Goal: Information Seeking & Learning: Learn about a topic

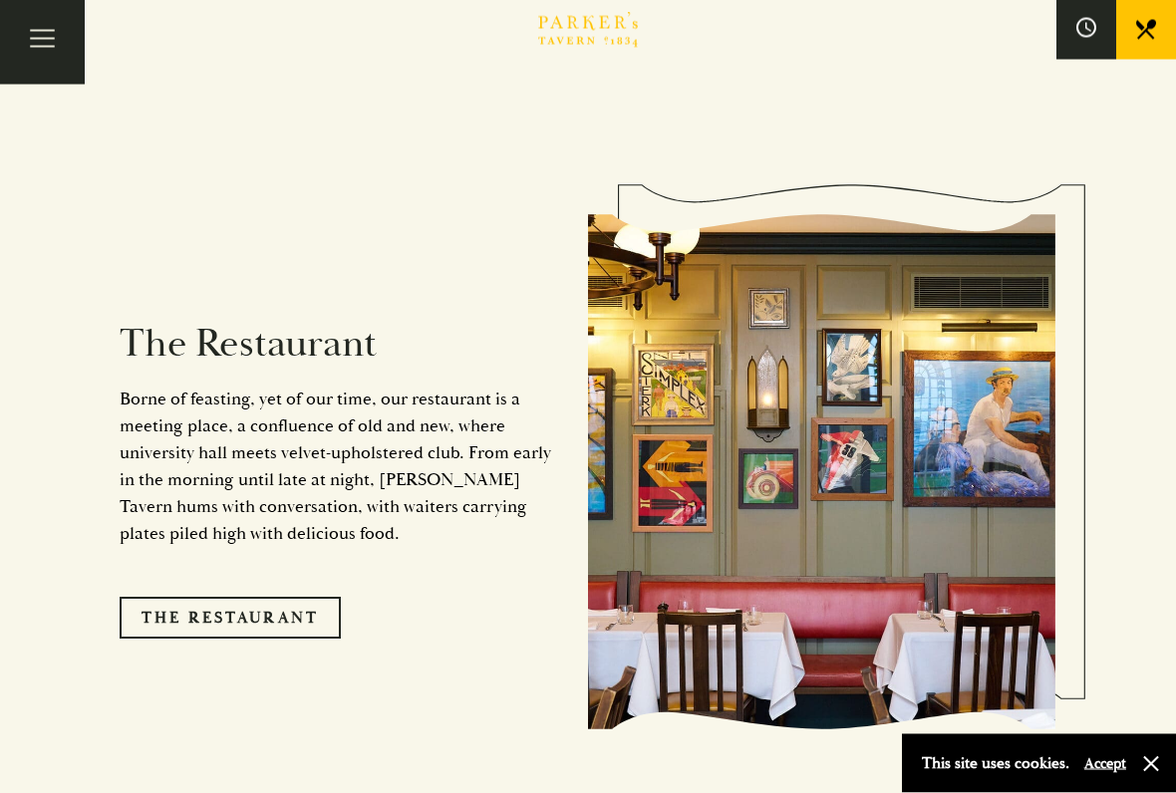
scroll to position [1565, 0]
click at [264, 597] on link "The Restaurant" at bounding box center [230, 618] width 221 height 42
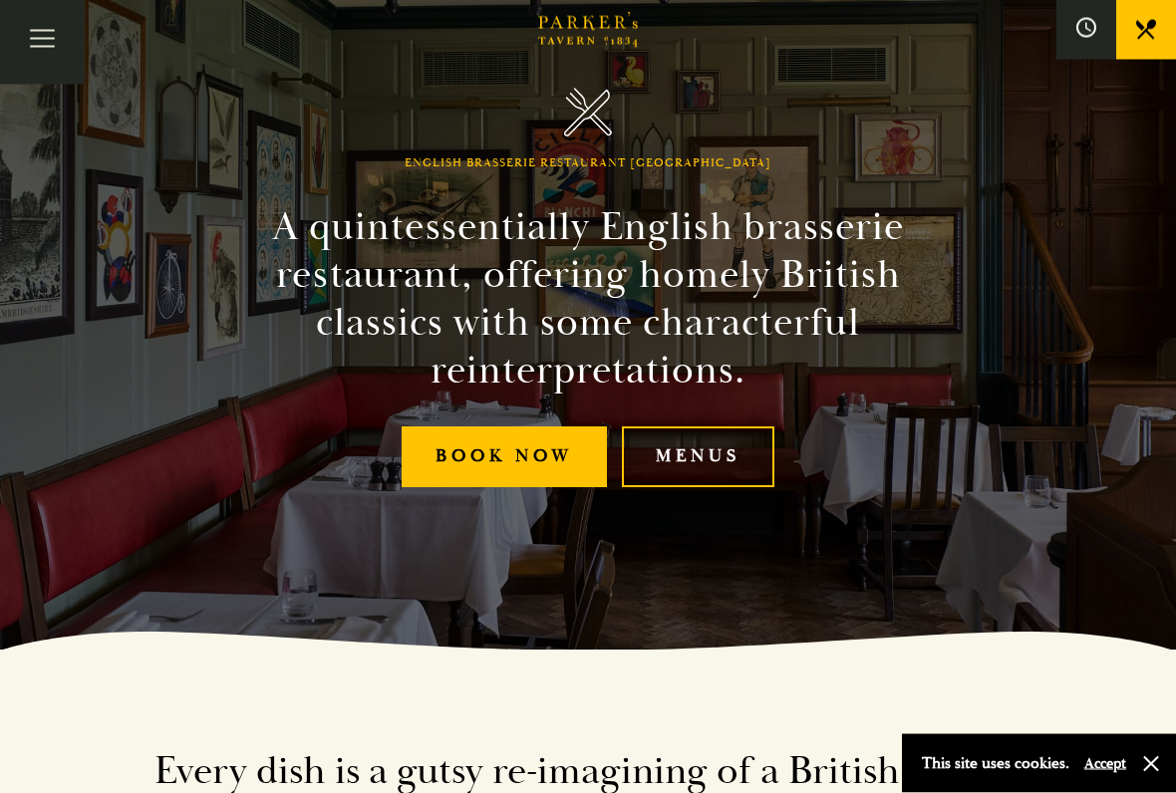
scroll to position [146, 0]
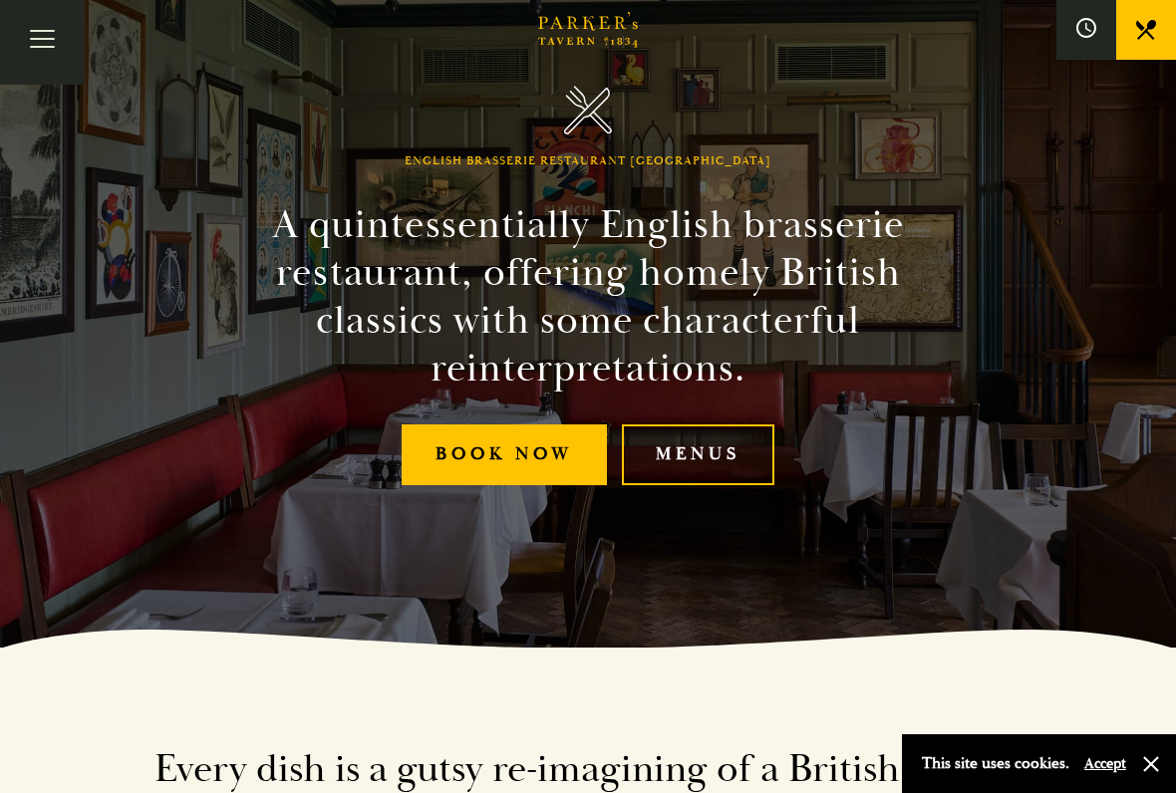
click at [713, 455] on link "Menus" at bounding box center [698, 455] width 153 height 61
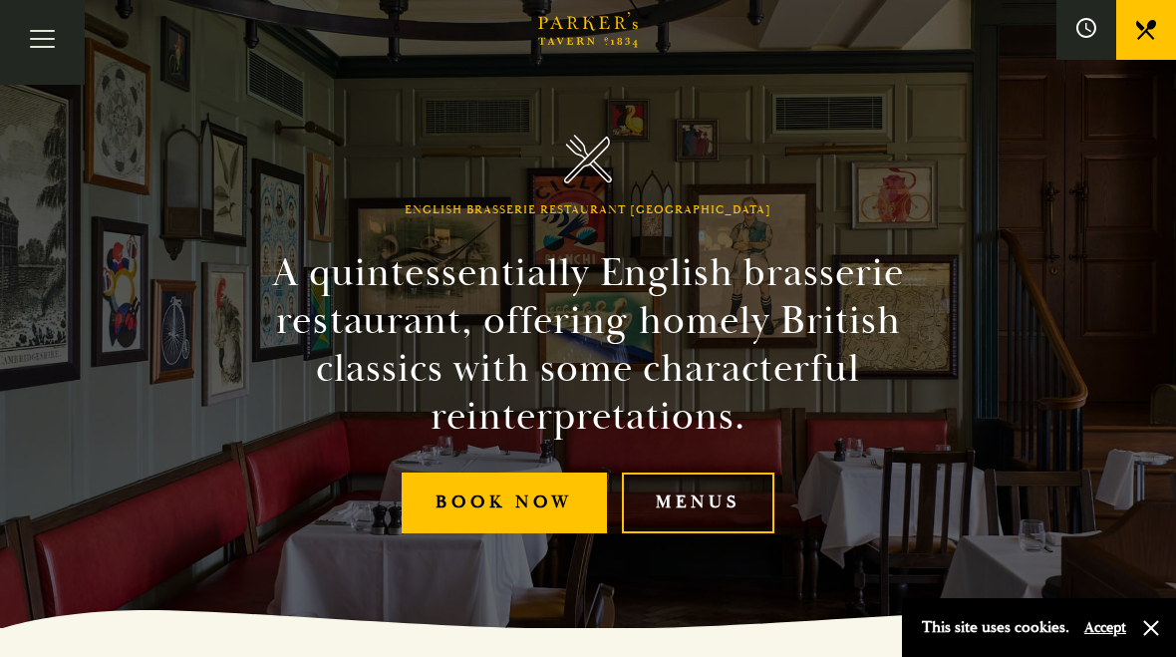
scroll to position [0, 0]
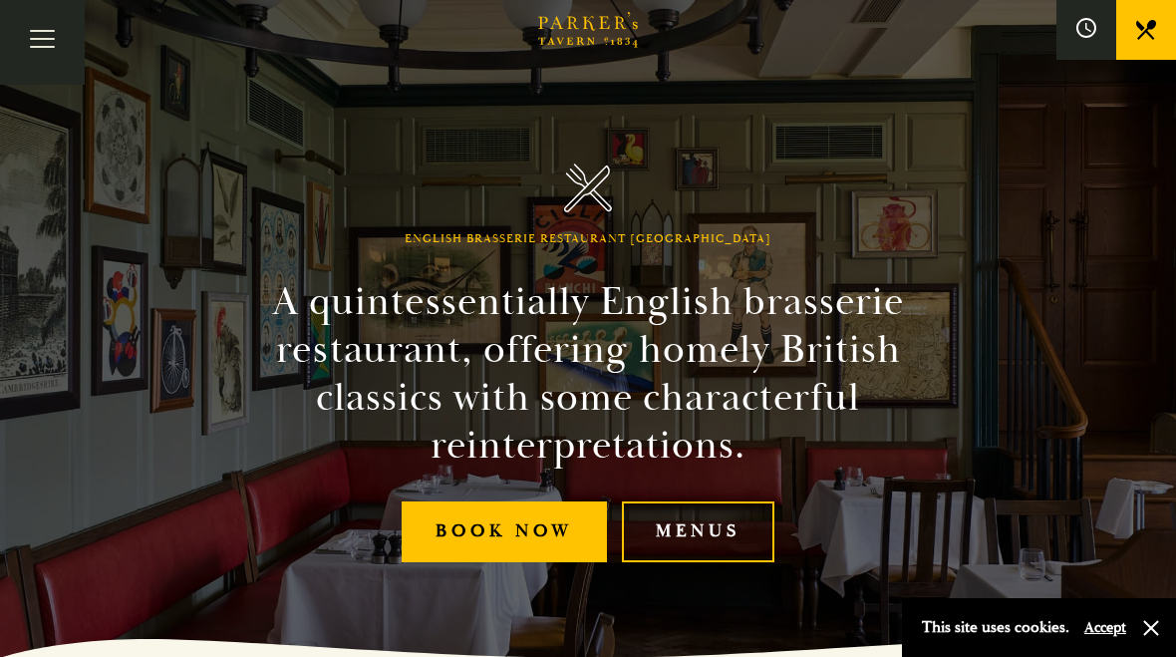
click at [1161, 47] on link at bounding box center [1146, 30] width 60 height 60
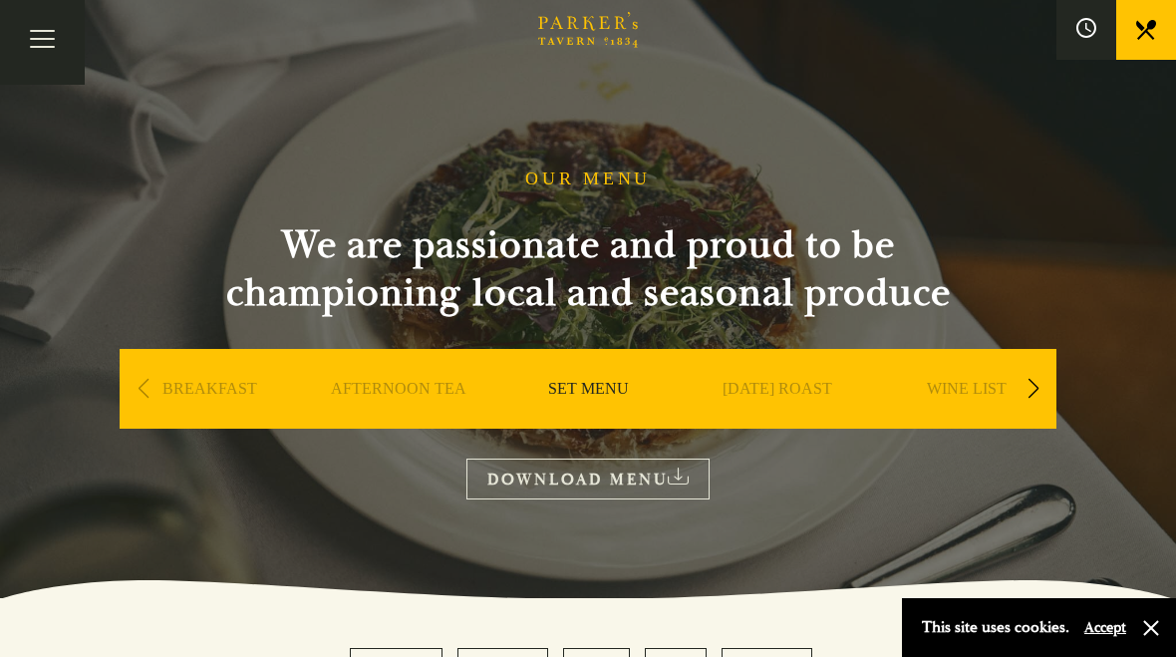
click at [793, 390] on link "[DATE] ROAST" at bounding box center [778, 419] width 110 height 80
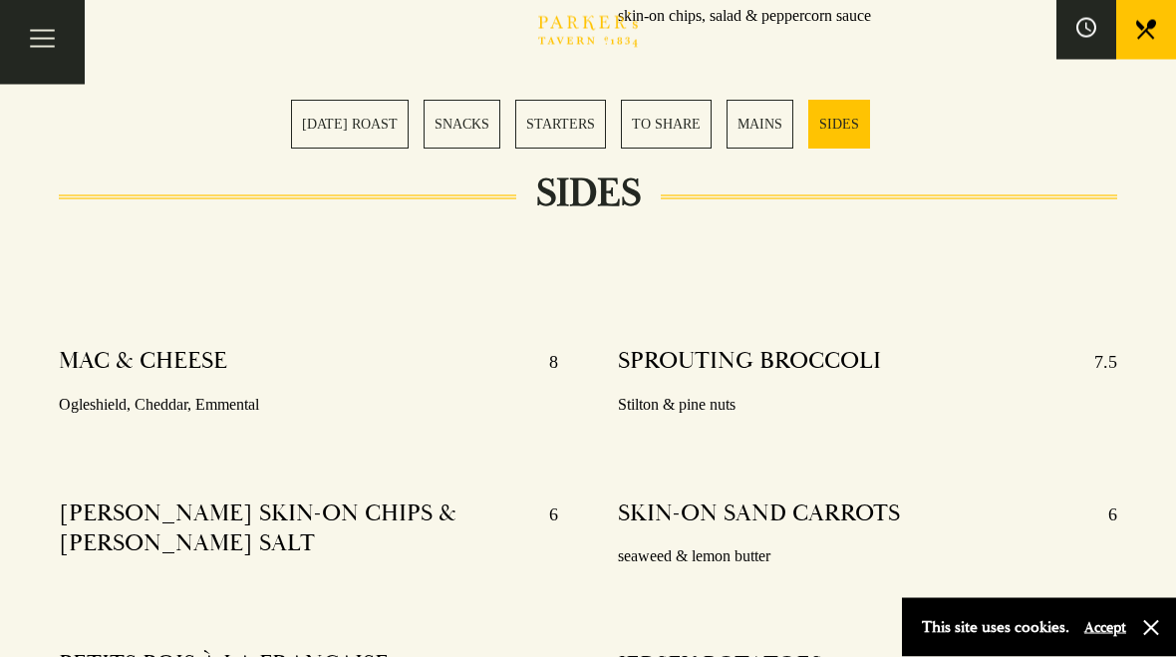
scroll to position [4357, 0]
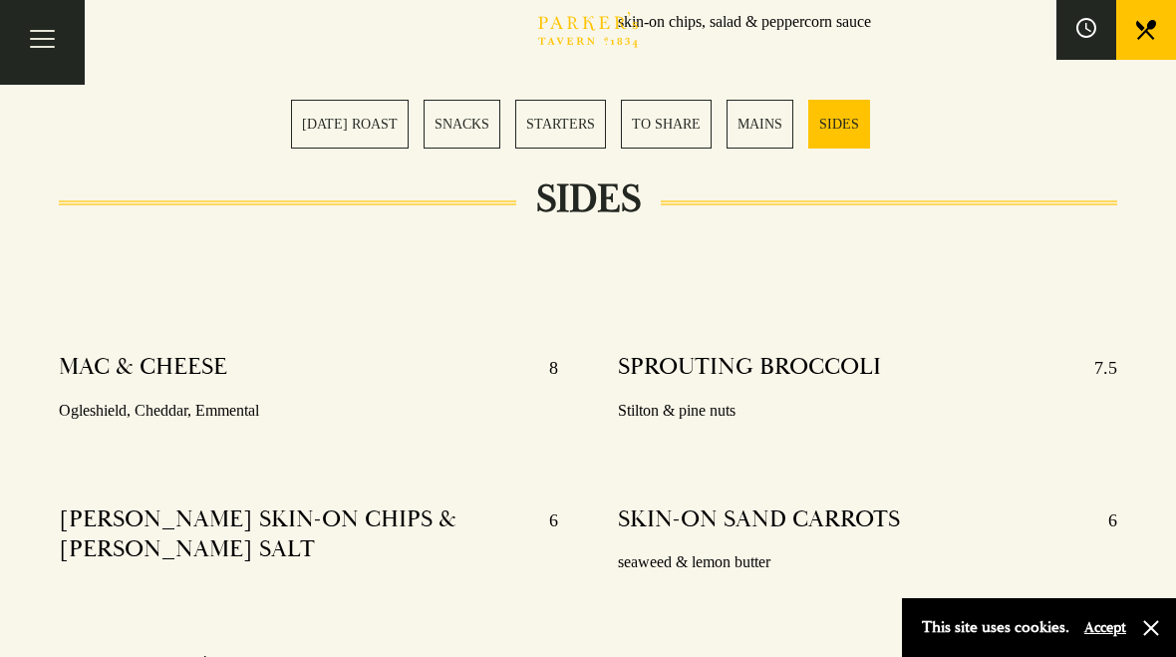
click at [336, 126] on link "[DATE] ROAST" at bounding box center [350, 124] width 118 height 49
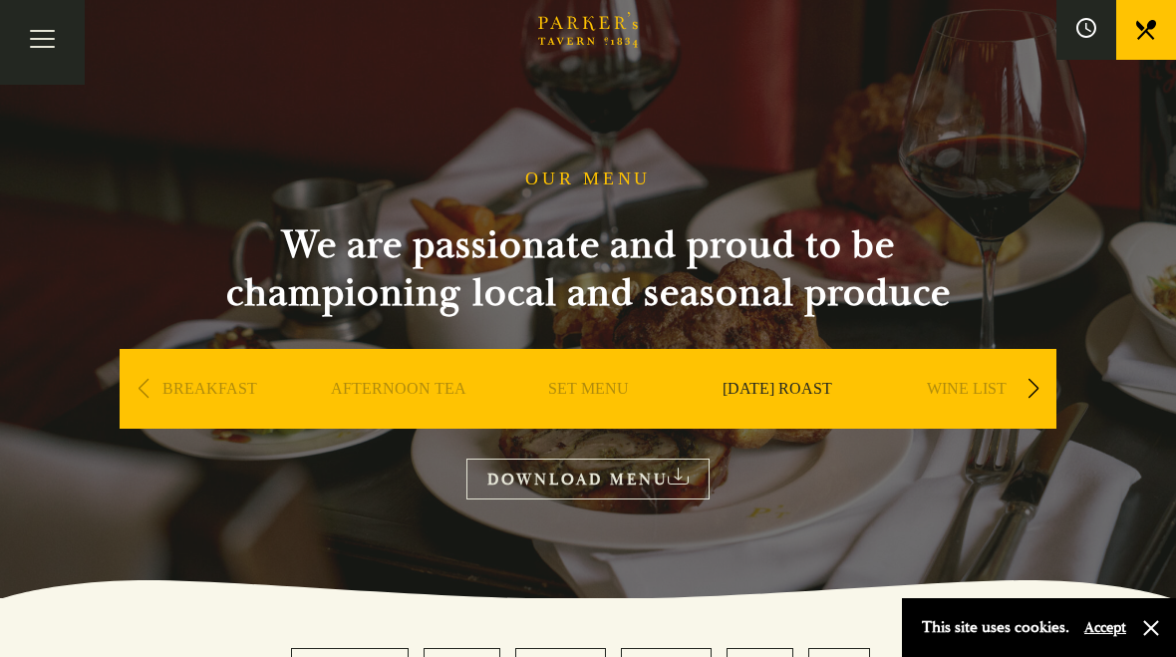
click at [411, 395] on link "AFTERNOON TEA" at bounding box center [399, 419] width 136 height 80
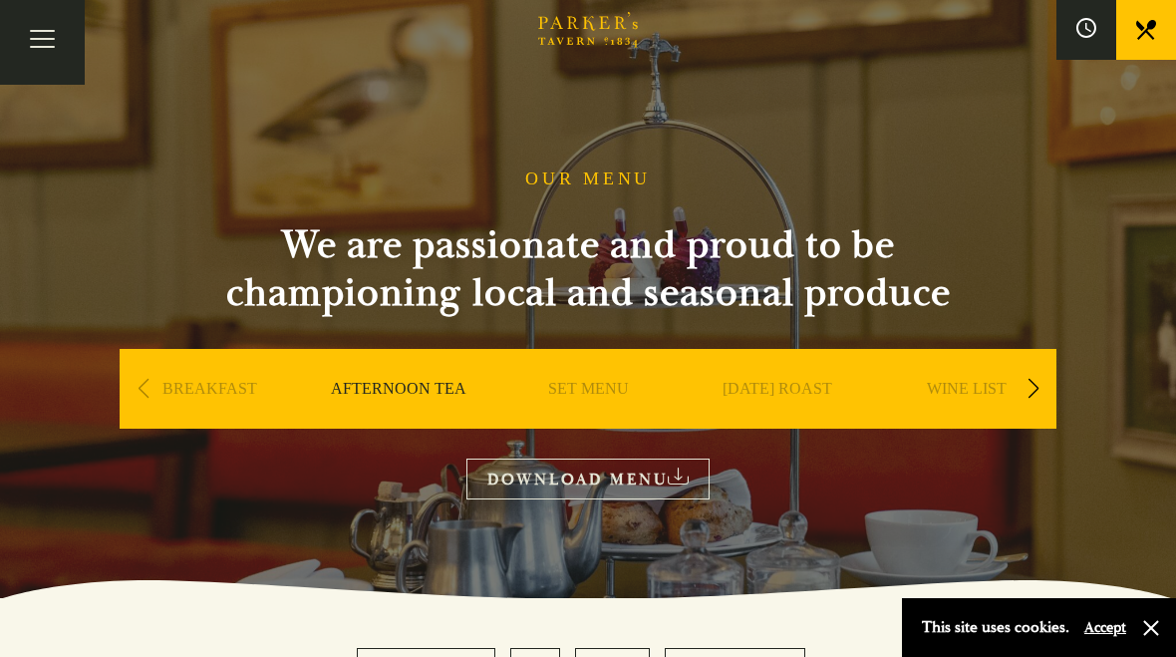
click at [592, 388] on link "SET MENU" at bounding box center [588, 419] width 81 height 80
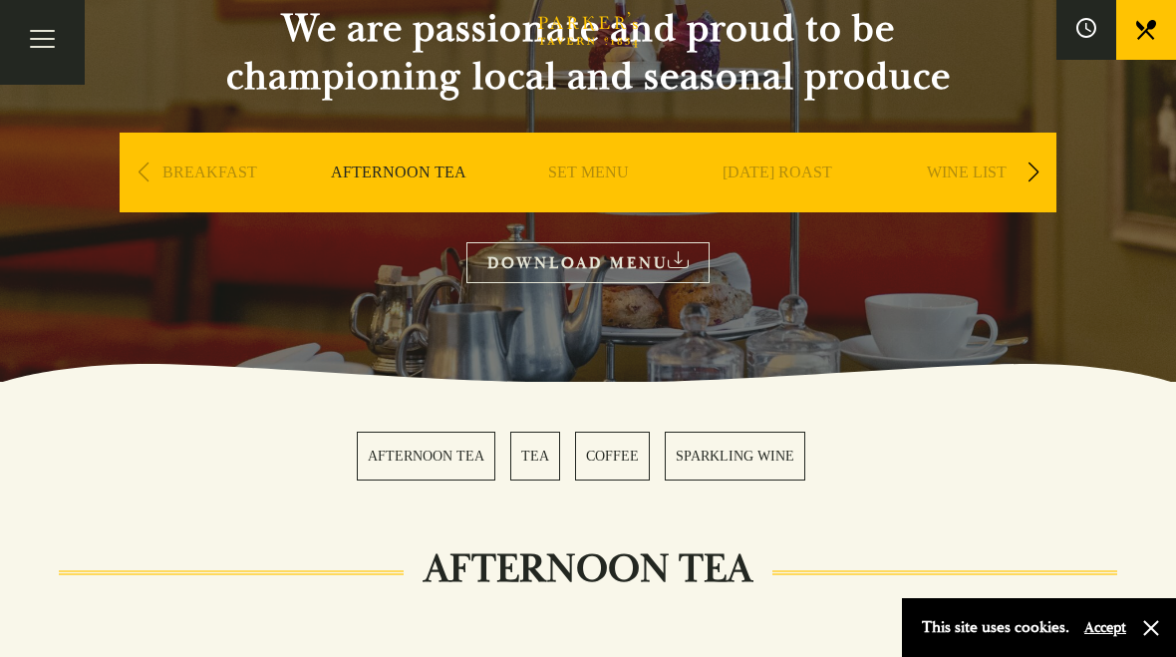
scroll to position [188, 0]
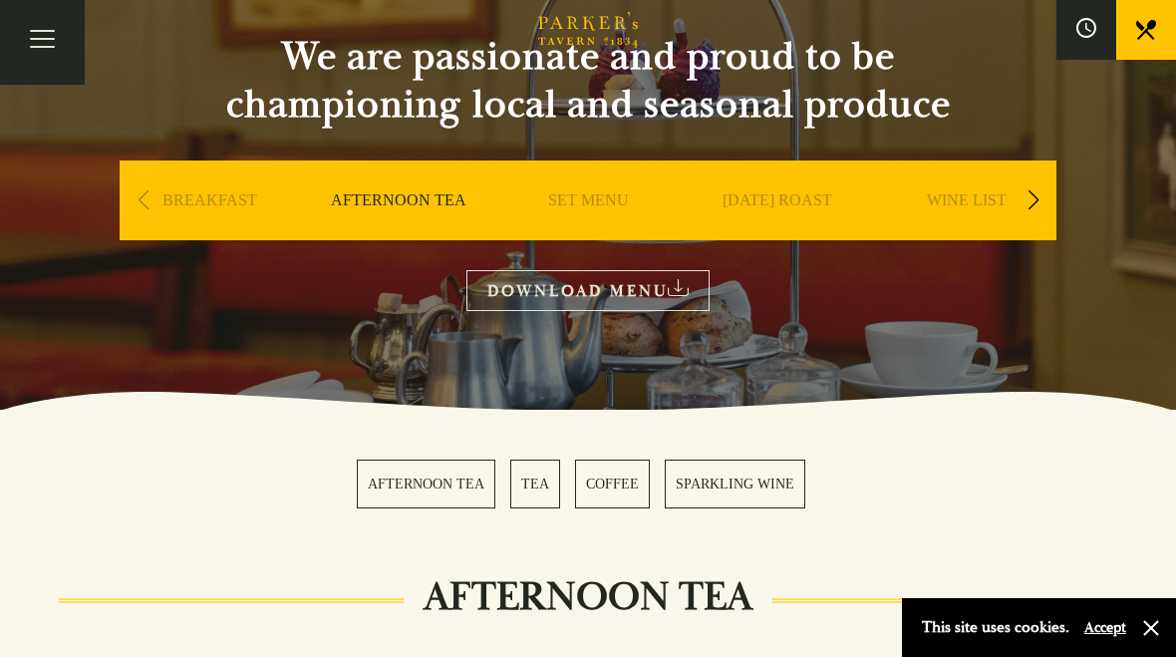
click at [794, 200] on link "[DATE] ROAST" at bounding box center [778, 230] width 110 height 80
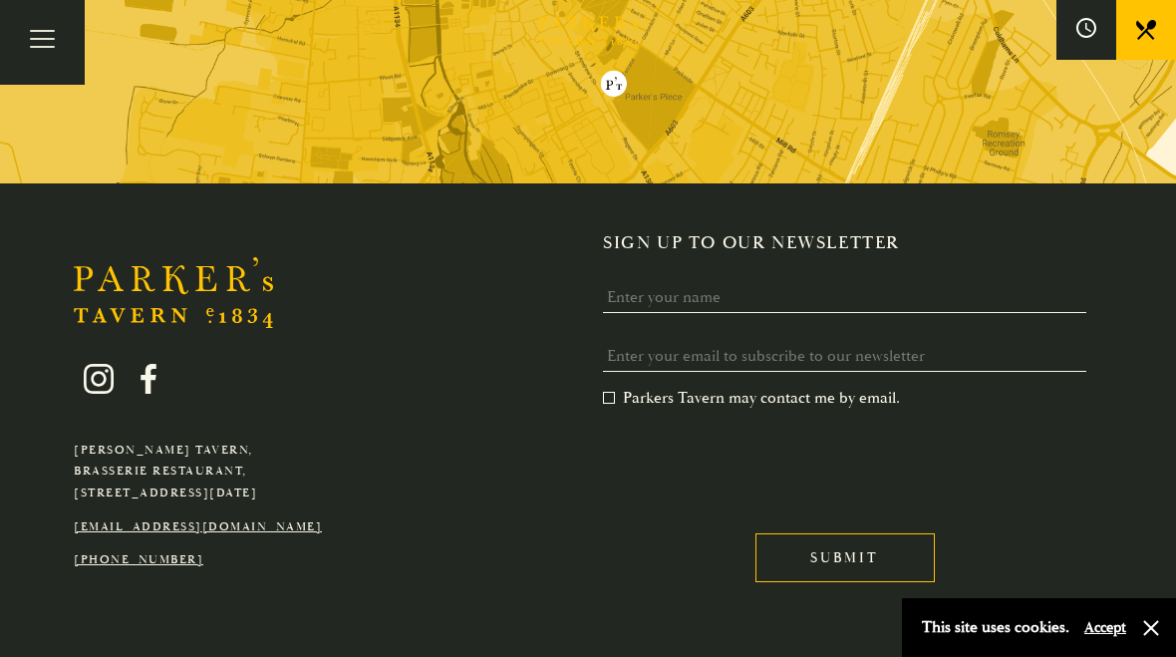
scroll to position [3393, 0]
click at [1116, 625] on button "Accept" at bounding box center [1106, 627] width 42 height 19
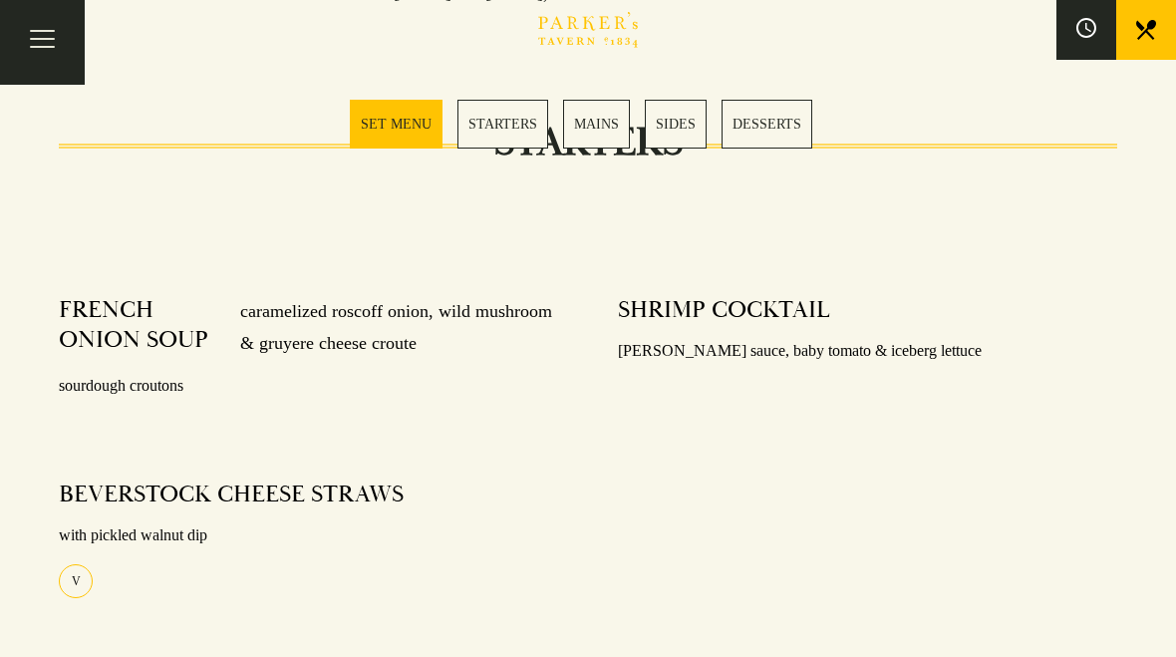
scroll to position [824, 0]
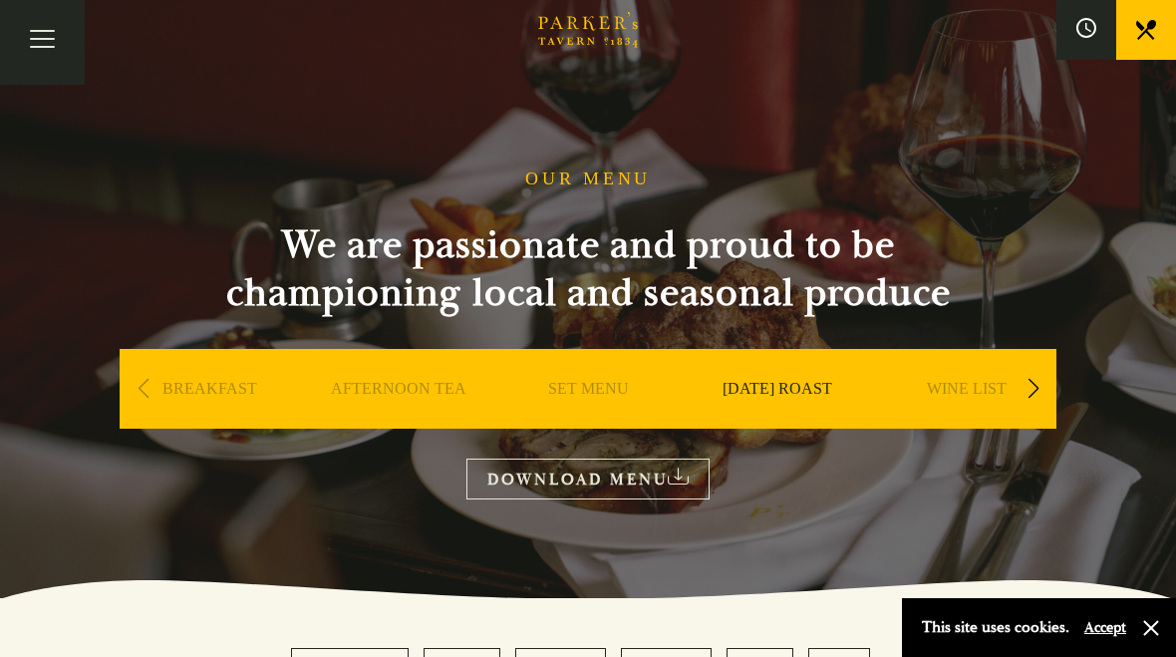
click at [793, 208] on div "Brasserie Restaurant Cambridge | Parker's Tavern Cambridge Parker's Tavern is a…" at bounding box center [588, 328] width 1176 height 657
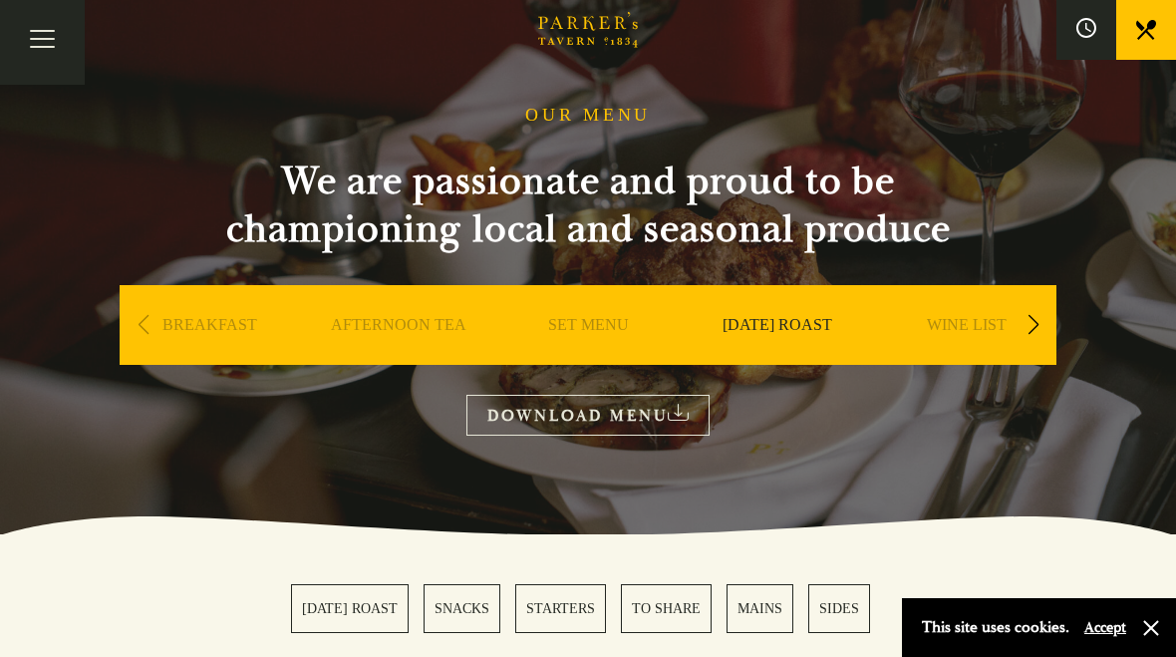
scroll to position [4357, 0]
